Goal: Find specific page/section: Find specific page/section

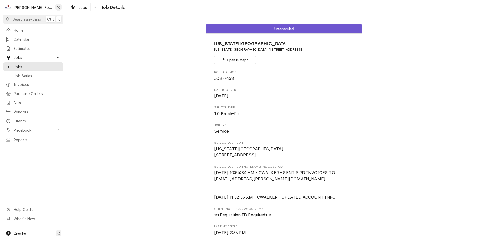
scroll to position [235, 0]
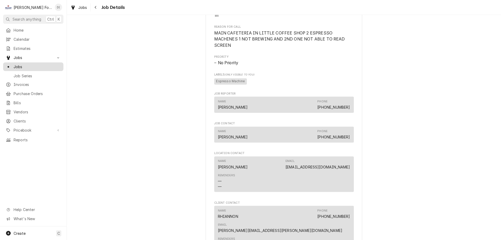
click at [27, 66] on span "Jobs" at bounding box center [37, 66] width 47 height 5
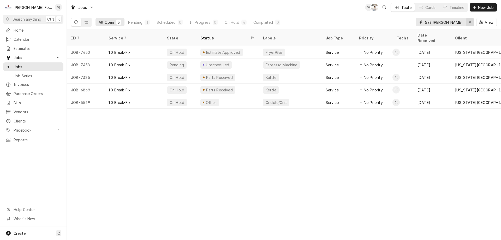
click at [468, 22] on div "Erase input" at bounding box center [470, 22] width 5 height 5
click at [453, 20] on input "Dynamic Content Wrapper" at bounding box center [449, 22] width 49 height 8
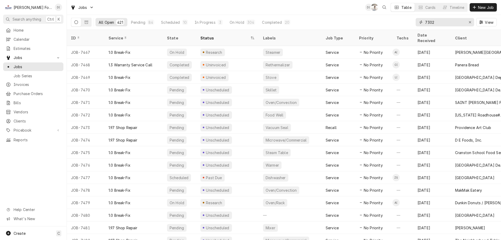
type input "7302"
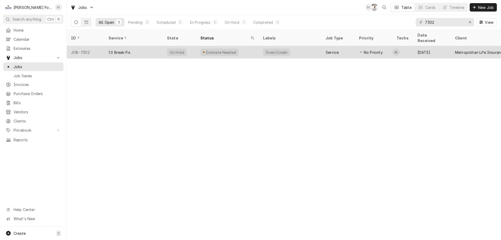
click at [159, 46] on div "1.0 Break-Fix" at bounding box center [133, 52] width 58 height 13
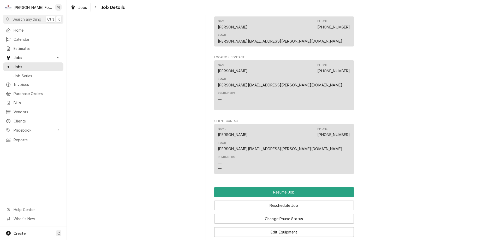
scroll to position [575, 0]
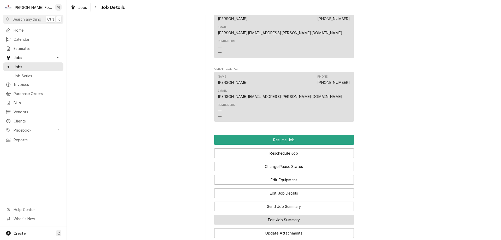
click at [266, 215] on button "Edit Job Summary" at bounding box center [284, 220] width 140 height 10
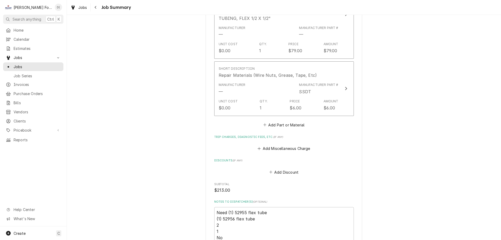
scroll to position [548, 0]
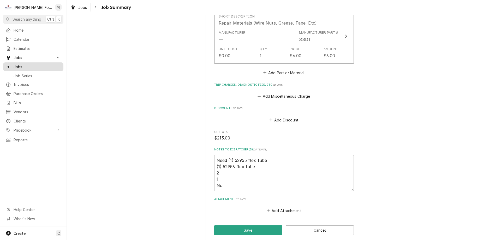
click at [38, 67] on span "Jobs" at bounding box center [37, 66] width 47 height 5
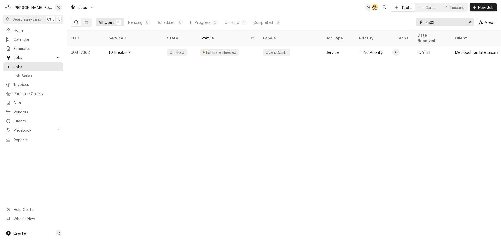
click at [446, 24] on input "7302" at bounding box center [444, 22] width 39 height 8
type input "7"
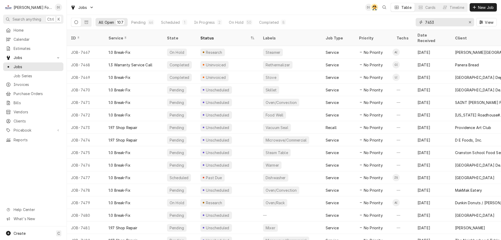
type input "7453"
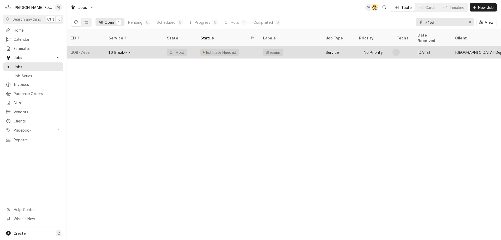
click at [288, 49] on div "Steamer" at bounding box center [290, 52] width 63 height 13
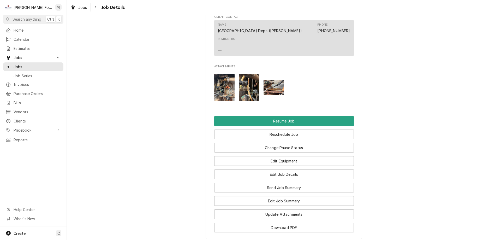
scroll to position [627, 0]
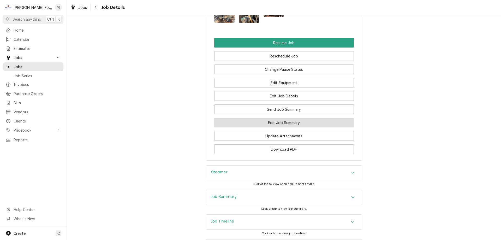
click at [255, 122] on button "Edit Job Summary" at bounding box center [284, 123] width 140 height 10
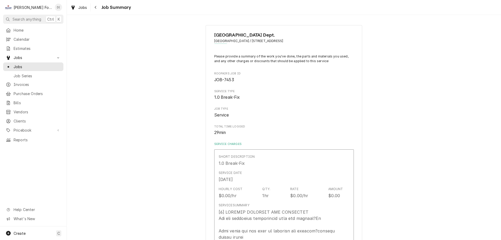
type textarea "x"
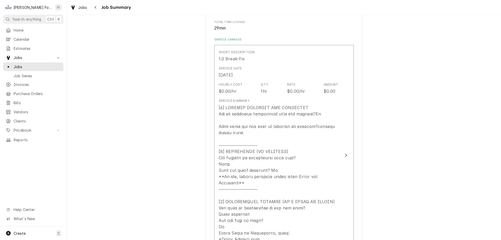
scroll to position [157, 0]
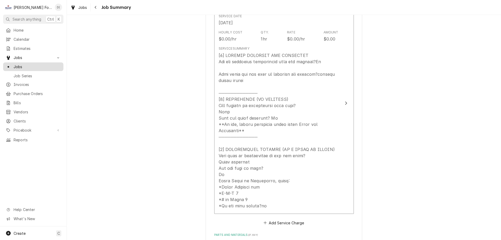
click at [49, 65] on span "Jobs" at bounding box center [37, 66] width 47 height 5
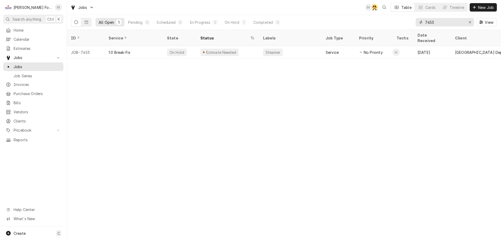
click at [452, 25] on input "7453" at bounding box center [444, 22] width 39 height 8
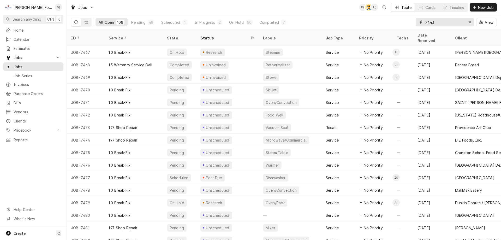
type input "7443"
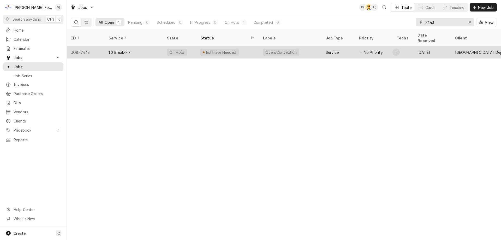
click at [274, 50] on div "Oven/Convection" at bounding box center [281, 52] width 32 height 5
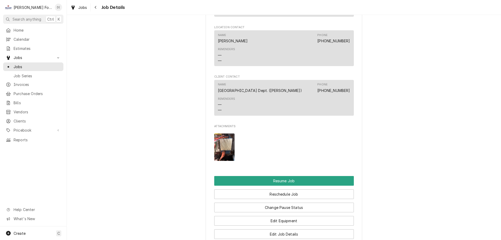
scroll to position [548, 0]
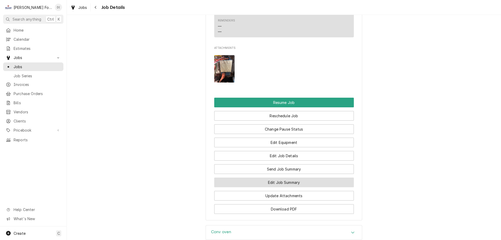
click at [265, 187] on button "Edit Job Summary" at bounding box center [284, 183] width 140 height 10
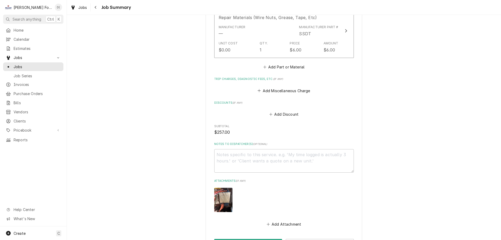
scroll to position [507, 0]
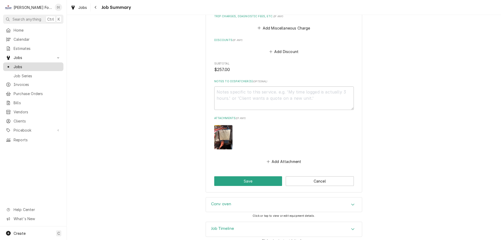
click at [36, 64] on span "Jobs" at bounding box center [37, 66] width 47 height 5
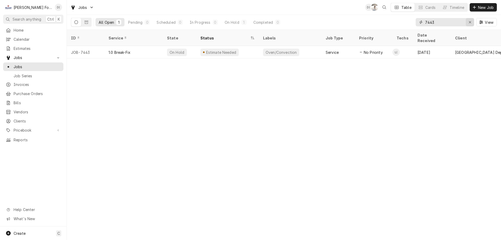
click at [469, 24] on div "Erase input" at bounding box center [470, 22] width 5 height 5
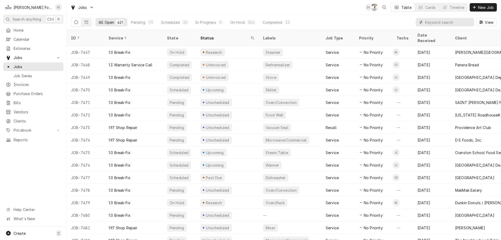
click at [452, 21] on input "Dynamic Content Wrapper" at bounding box center [448, 22] width 46 height 8
type input "7442"
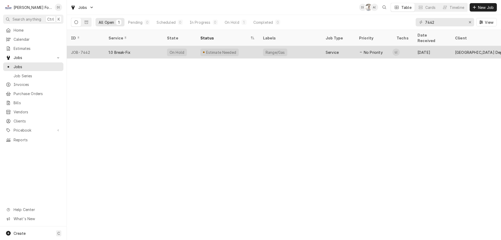
click at [251, 48] on div "Estimate Needed" at bounding box center [227, 52] width 63 height 13
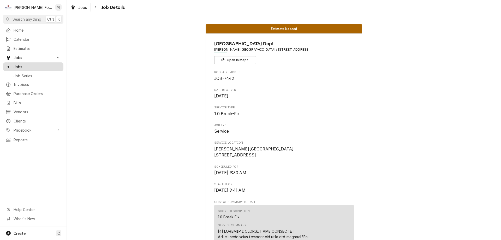
click at [45, 66] on span "Jobs" at bounding box center [37, 66] width 47 height 5
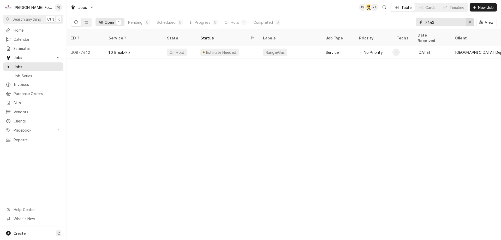
click at [469, 21] on icon "Erase input" at bounding box center [470, 22] width 3 height 4
click at [453, 23] on input "Dynamic Content Wrapper" at bounding box center [449, 22] width 49 height 8
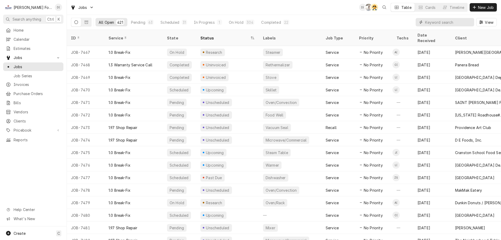
click at [446, 22] on input "Dynamic Content Wrapper" at bounding box center [448, 22] width 46 height 8
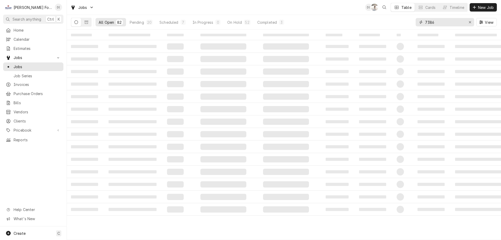
type input "7386"
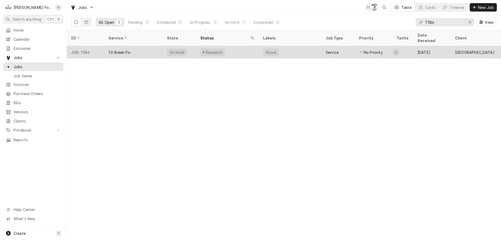
click at [231, 52] on tr "JOB-7386 1.0 Break-Fix On Hold Research Stove Service No Priority L( Sep 15 Hom…" at bounding box center [490, 52] width 846 height 13
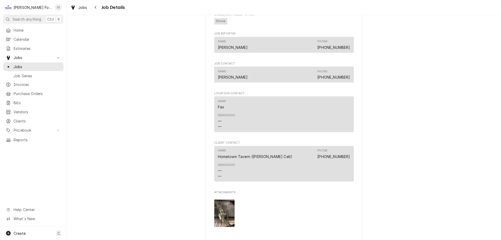
scroll to position [548, 0]
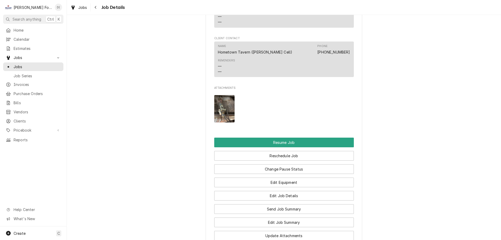
click at [220, 115] on img "Attachments" at bounding box center [224, 108] width 21 height 27
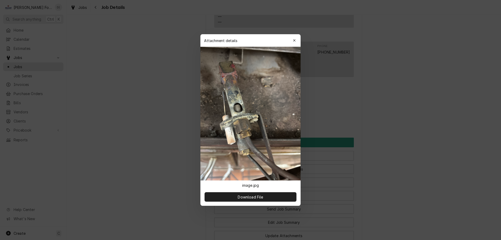
click at [220, 115] on img at bounding box center [251, 114] width 100 height 134
click at [252, 196] on span "Download File" at bounding box center [250, 196] width 27 height 5
click at [292, 38] on div "button" at bounding box center [294, 40] width 5 height 5
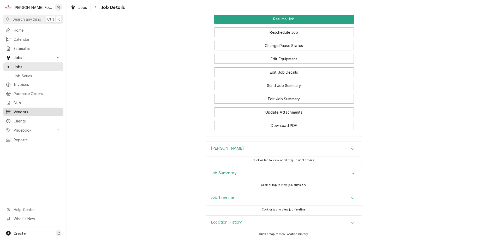
scroll to position [652, 0]
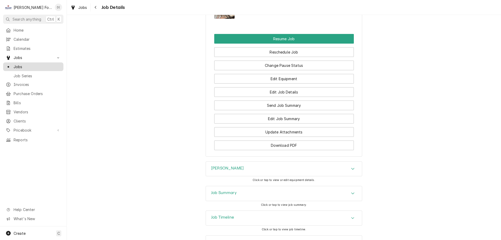
click at [30, 67] on span "Jobs" at bounding box center [37, 66] width 47 height 5
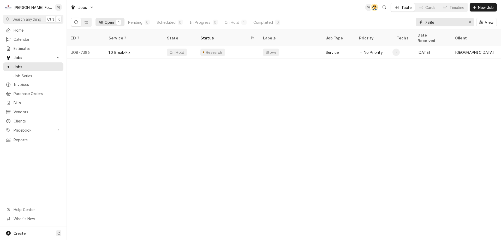
click at [454, 22] on input "7386" at bounding box center [444, 22] width 39 height 8
type input "7"
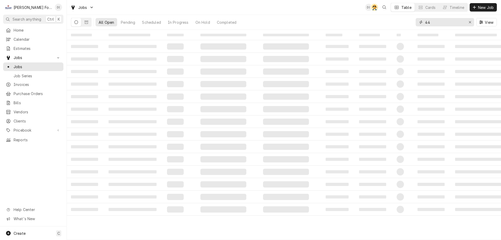
type input "4"
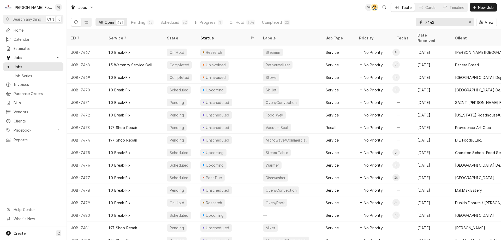
type input "7442"
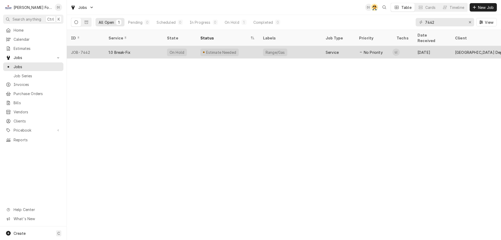
click at [242, 49] on div "Estimate Needed" at bounding box center [227, 52] width 63 height 13
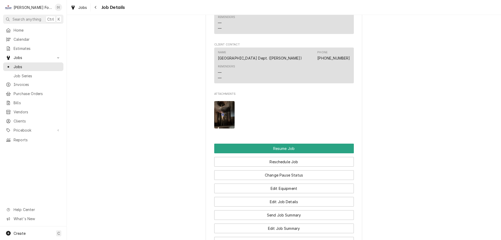
scroll to position [548, 0]
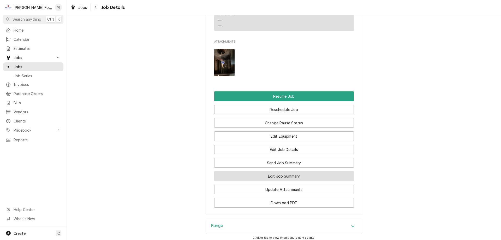
click at [282, 180] on button "Edit Job Summary" at bounding box center [284, 176] width 140 height 10
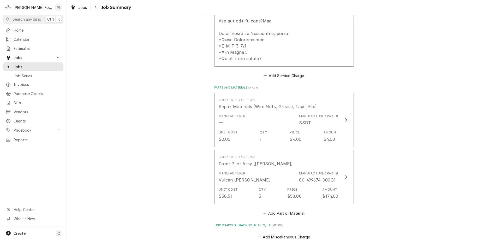
scroll to position [252, 0]
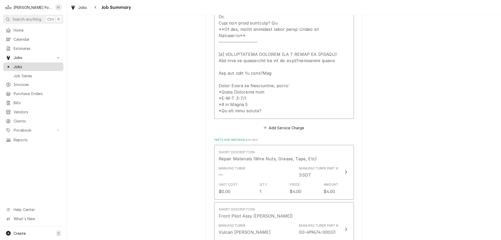
click at [39, 66] on span "Jobs" at bounding box center [37, 66] width 47 height 5
